Goal: Task Accomplishment & Management: Use online tool/utility

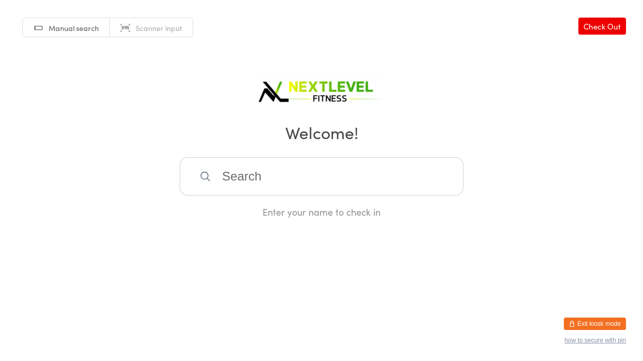
click at [227, 182] on input "search" at bounding box center [322, 176] width 284 height 38
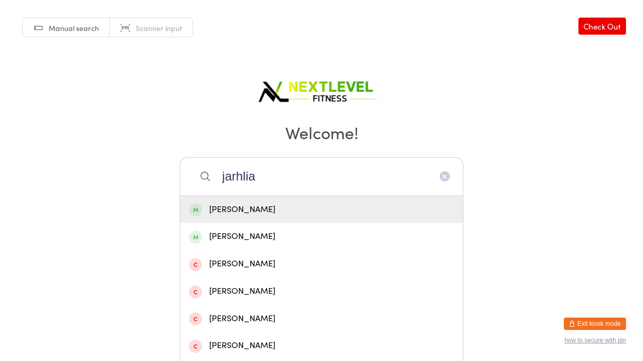
type input "jarhlia"
click at [292, 215] on div "[PERSON_NAME]" at bounding box center [321, 210] width 265 height 14
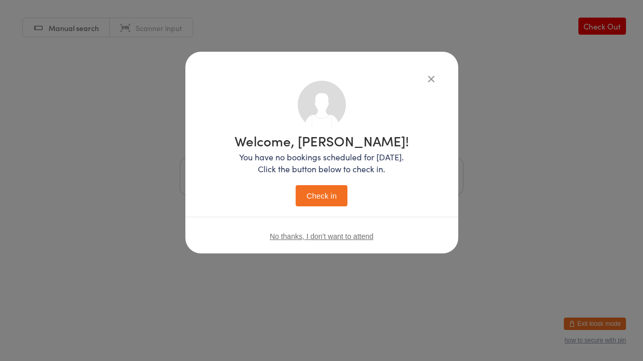
click at [317, 195] on button "Check in" at bounding box center [322, 195] width 52 height 21
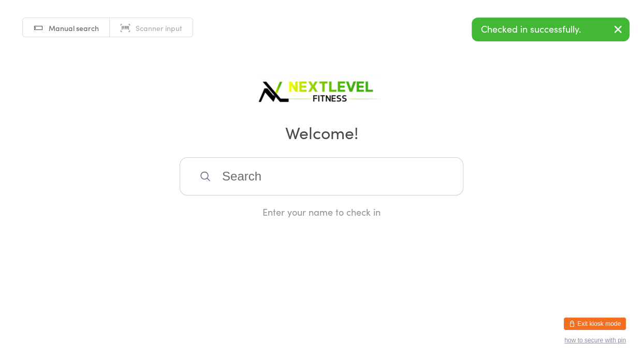
click at [286, 188] on input "search" at bounding box center [322, 176] width 284 height 38
type input "dakota"
click at [253, 216] on div "[PERSON_NAME]" at bounding box center [321, 210] width 265 height 14
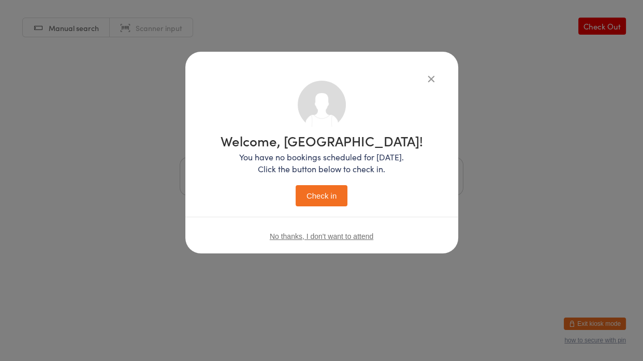
click at [326, 202] on button "Check in" at bounding box center [322, 195] width 52 height 21
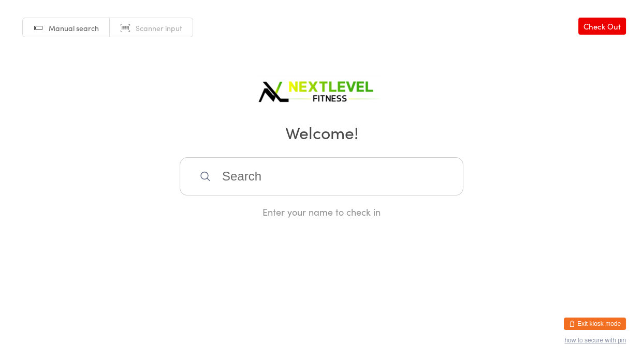
click at [278, 188] on input "search" at bounding box center [322, 176] width 284 height 38
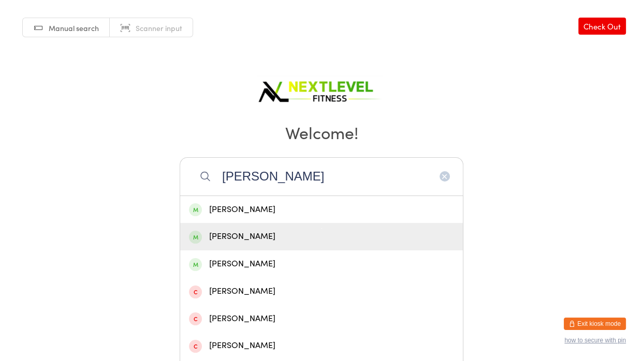
type input "[PERSON_NAME]"
click at [245, 239] on div "[PERSON_NAME]" at bounding box center [321, 237] width 265 height 14
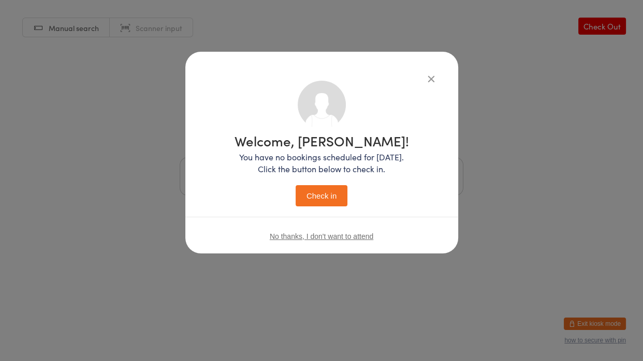
click at [323, 192] on button "Check in" at bounding box center [322, 195] width 52 height 21
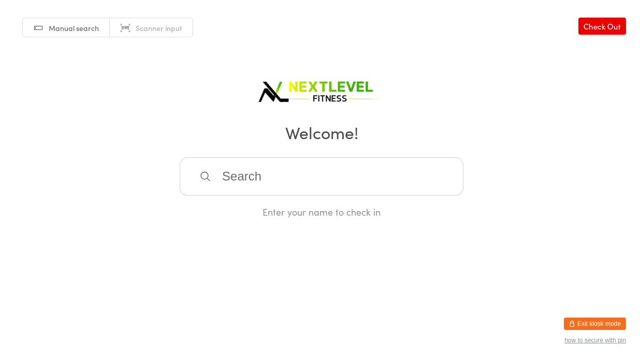
click at [323, 192] on input "search" at bounding box center [322, 176] width 284 height 38
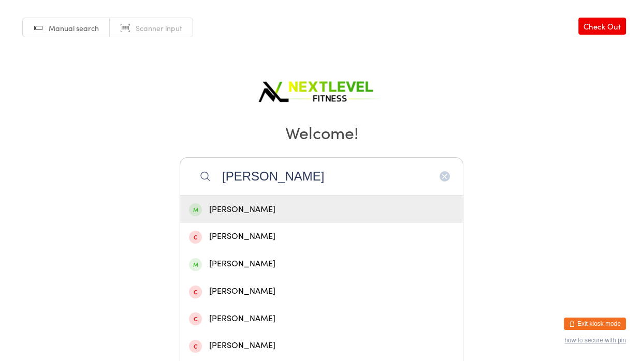
type input "[PERSON_NAME]"
click at [256, 214] on div "[PERSON_NAME]" at bounding box center [321, 210] width 265 height 14
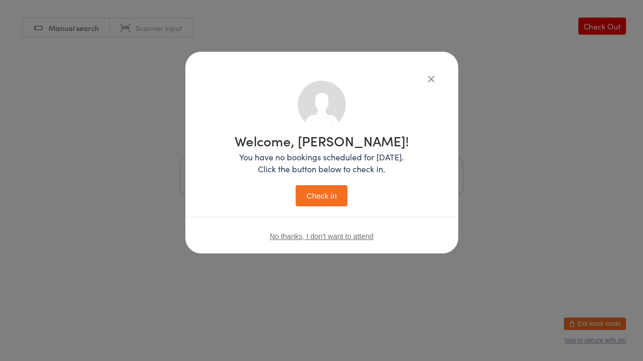
click at [330, 192] on button "Check in" at bounding box center [322, 195] width 52 height 21
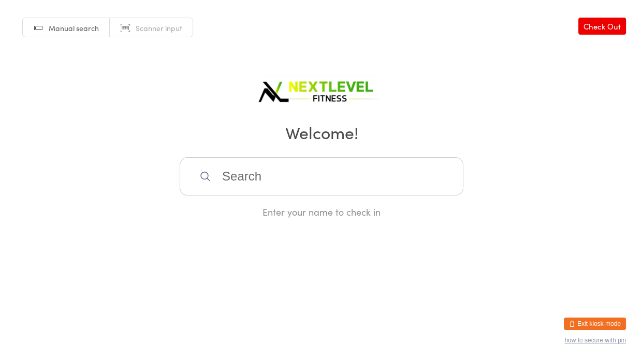
click at [228, 179] on input "search" at bounding box center [322, 176] width 284 height 38
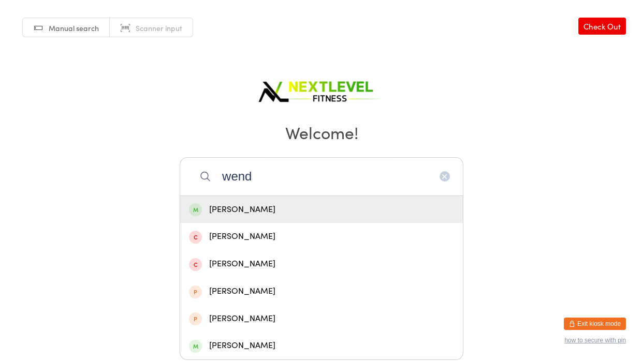
type input "[PERSON_NAME]"
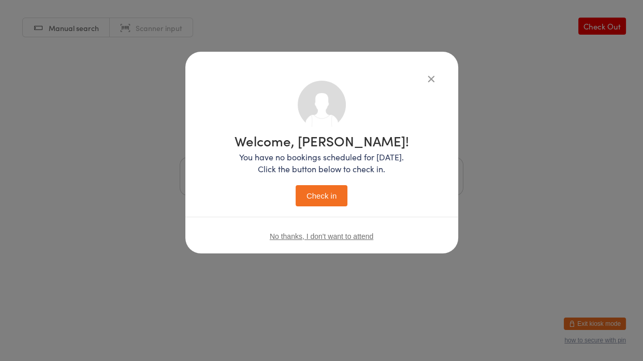
click at [296, 185] on button "Check in" at bounding box center [322, 195] width 52 height 21
